Goal: Register for event/course

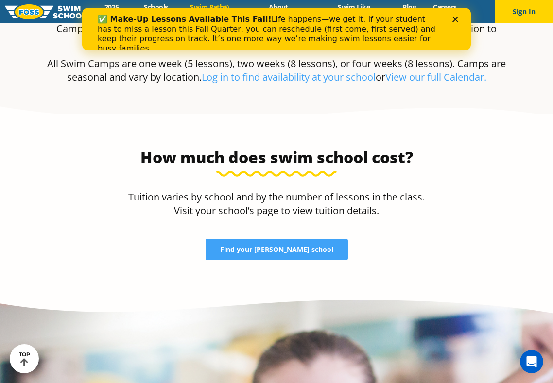
scroll to position [1967, 0]
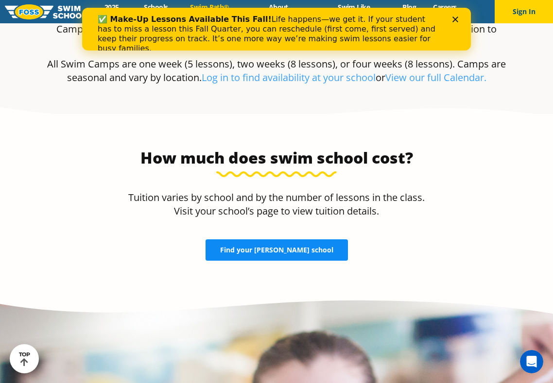
click at [263, 240] on link "Find your FOSS school" at bounding box center [277, 250] width 142 height 21
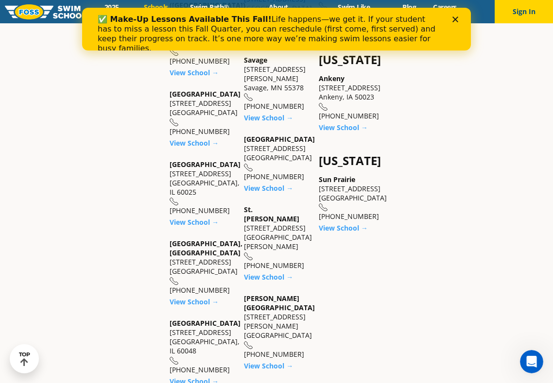
scroll to position [874, 0]
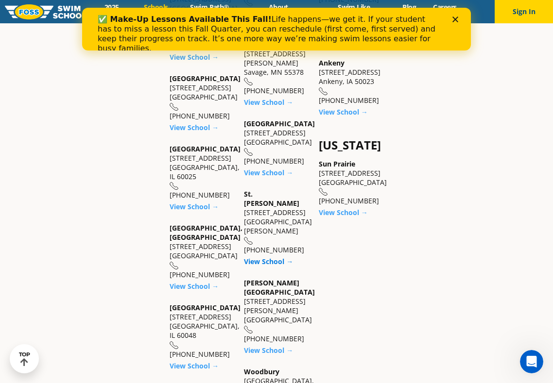
click at [267, 257] on link "View School →" at bounding box center [268, 261] width 49 height 9
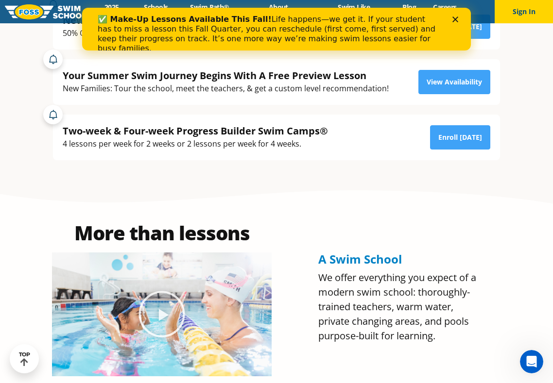
scroll to position [169, 0]
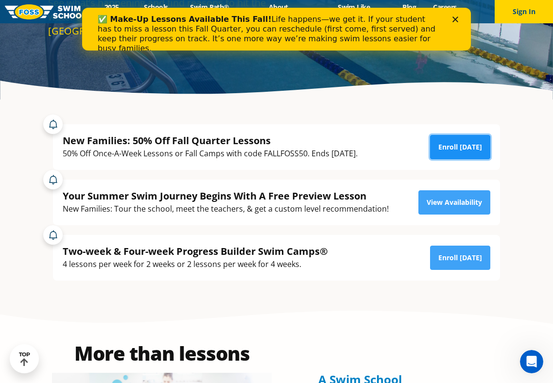
click at [448, 151] on link "Enroll Today" at bounding box center [460, 147] width 60 height 24
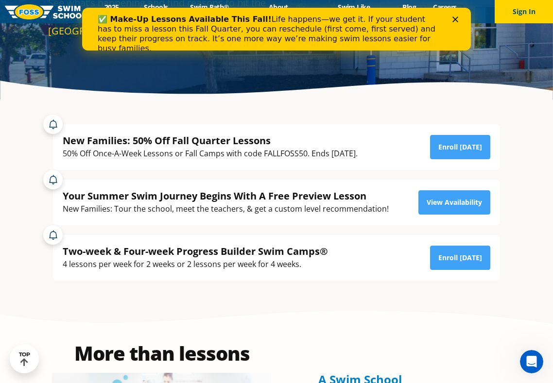
click at [456, 17] on icon "Close" at bounding box center [455, 20] width 6 height 6
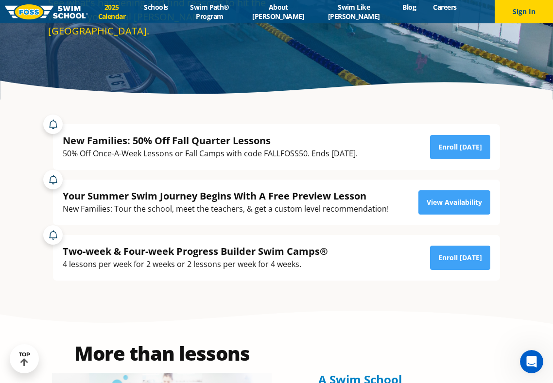
click at [116, 17] on link "2025 Calendar" at bounding box center [112, 11] width 48 height 18
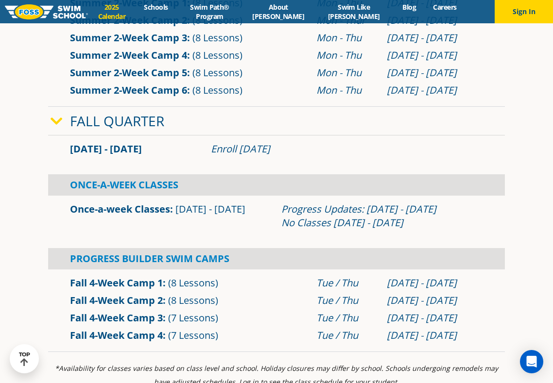
scroll to position [567, 0]
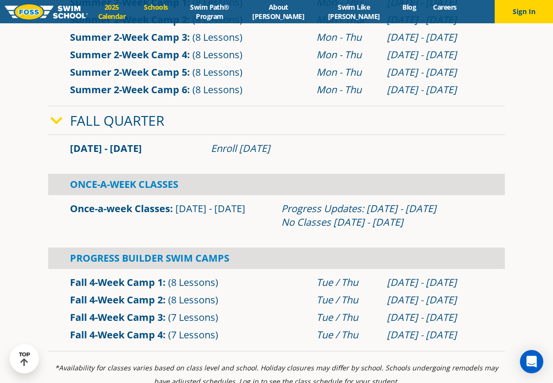
click at [176, 8] on link "Schools" at bounding box center [156, 6] width 41 height 9
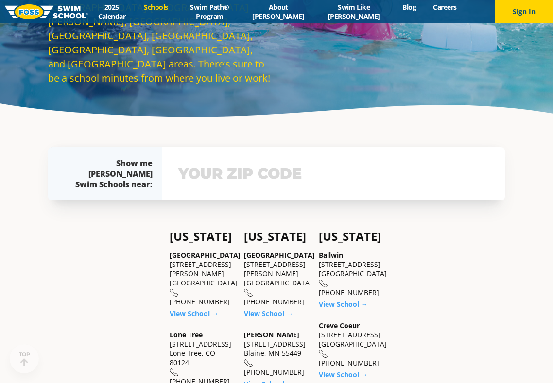
scroll to position [152, 0]
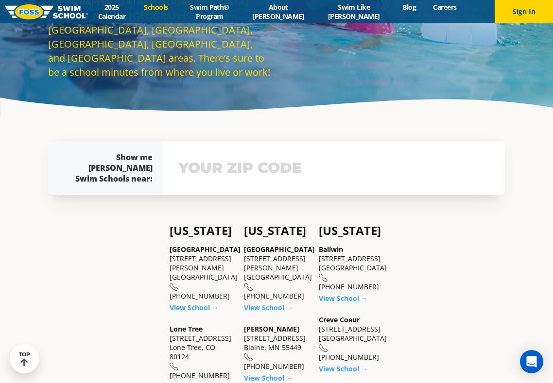
click at [236, 171] on input "text" at bounding box center [333, 168] width 315 height 28
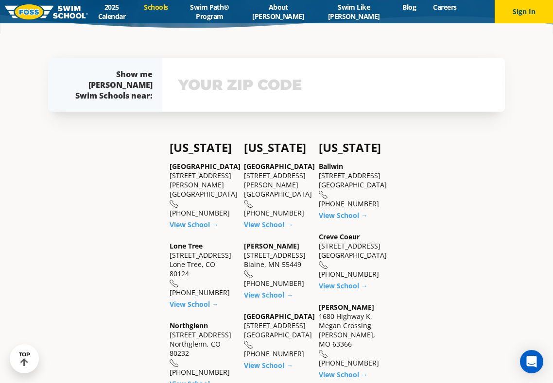
scroll to position [244, 0]
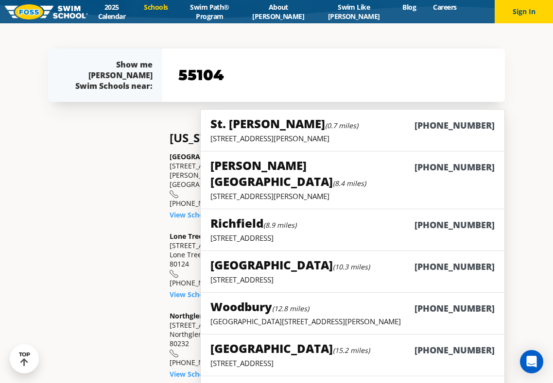
type input "55104"
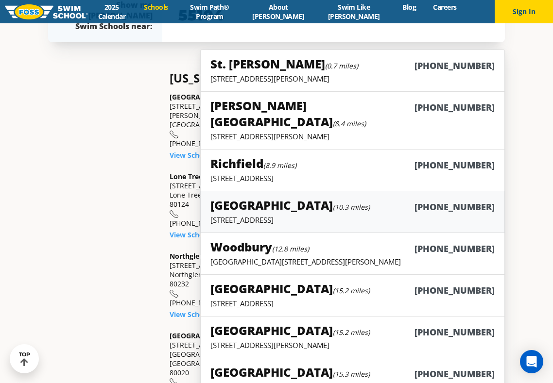
scroll to position [300, 0]
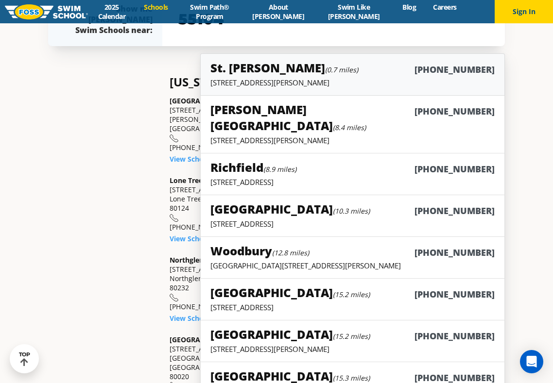
click at [251, 83] on p "1166 University Ave West, St. Paul, MN 55104" at bounding box center [352, 83] width 284 height 10
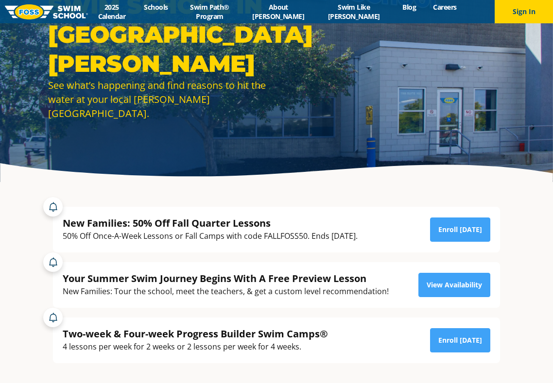
scroll to position [136, 0]
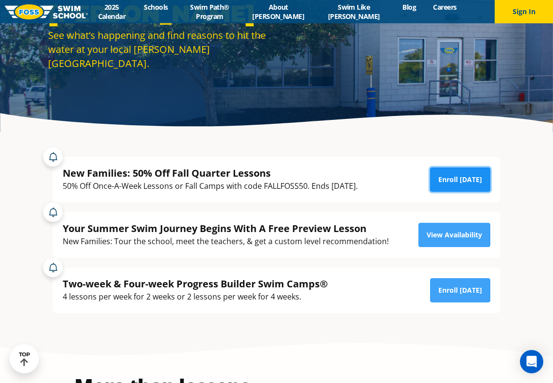
click at [446, 178] on link "Enroll [DATE]" at bounding box center [460, 180] width 60 height 24
